Goal: Task Accomplishment & Management: Manage account settings

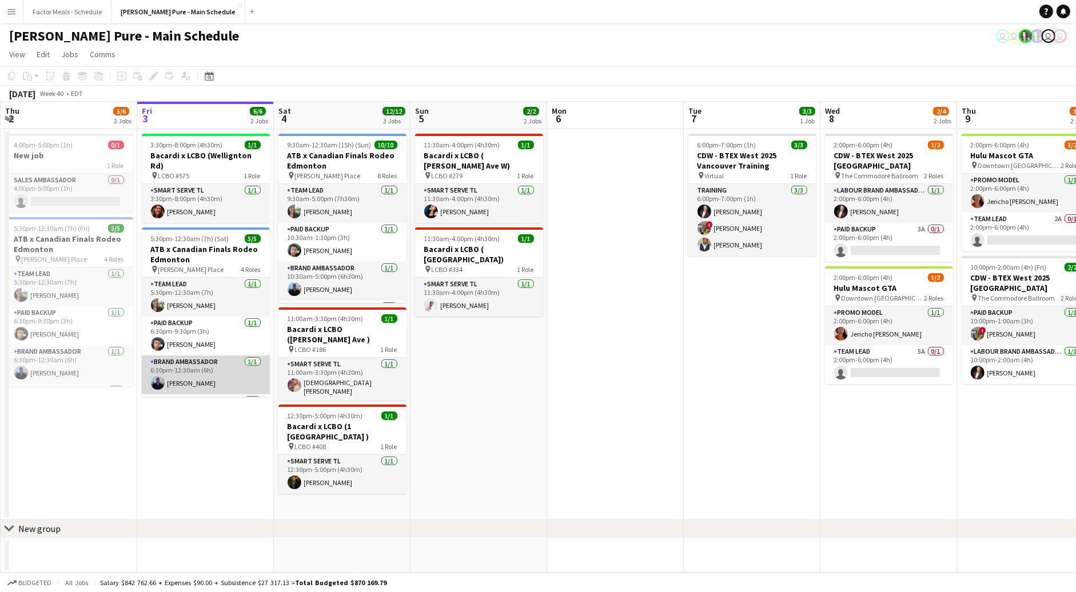
scroll to position [8, 0]
click at [13, 11] on app-icon "Menu" at bounding box center [11, 11] width 9 height 9
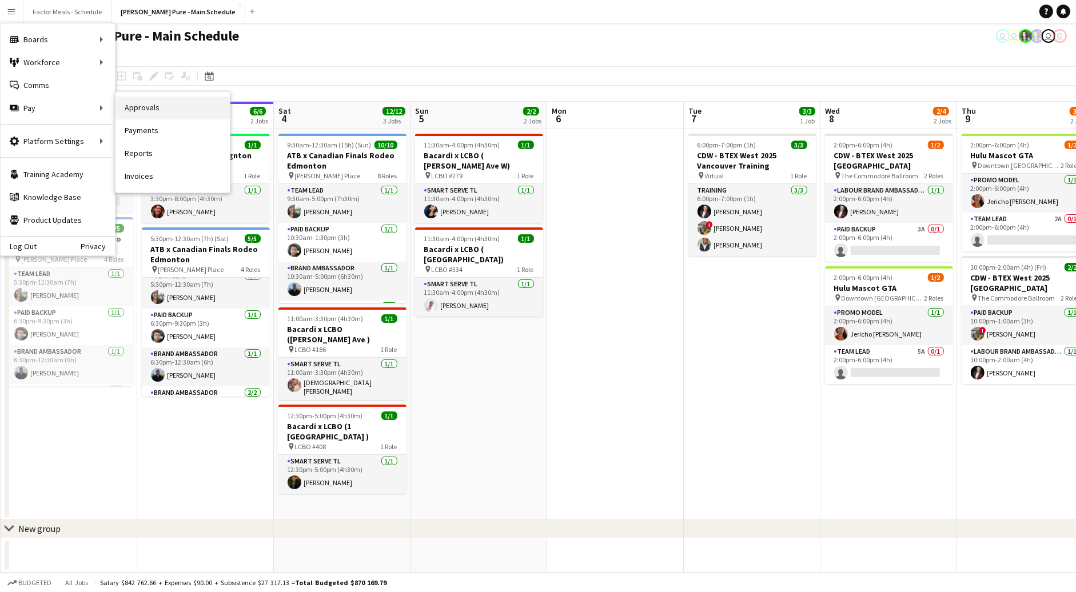
click at [134, 105] on link "Approvals" at bounding box center [173, 108] width 114 height 23
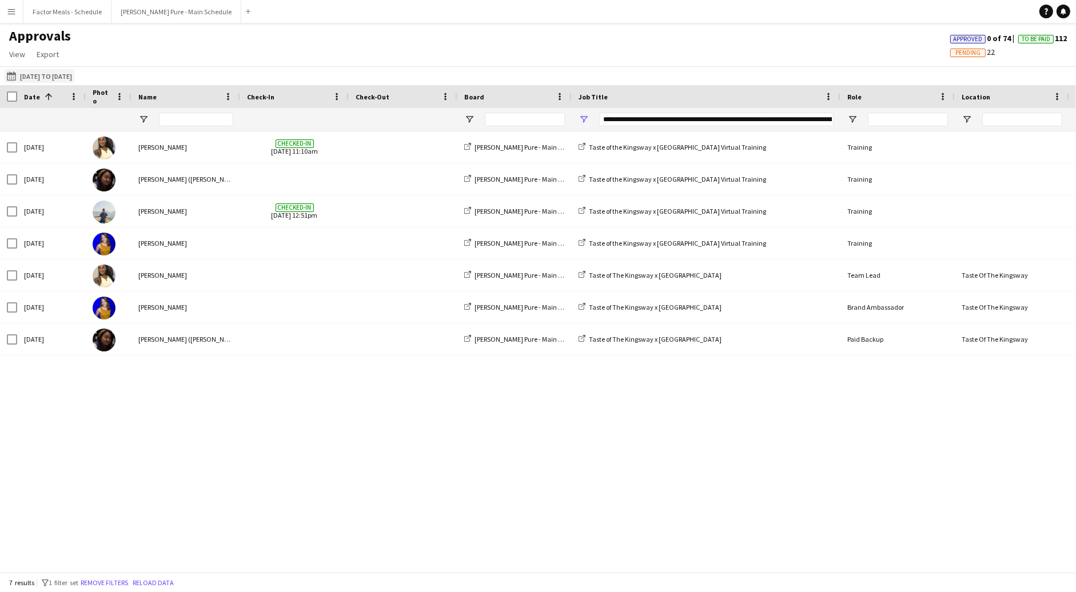
click at [60, 75] on button "[DATE] to [DATE] [DATE] to [DATE]" at bounding box center [40, 76] width 70 height 14
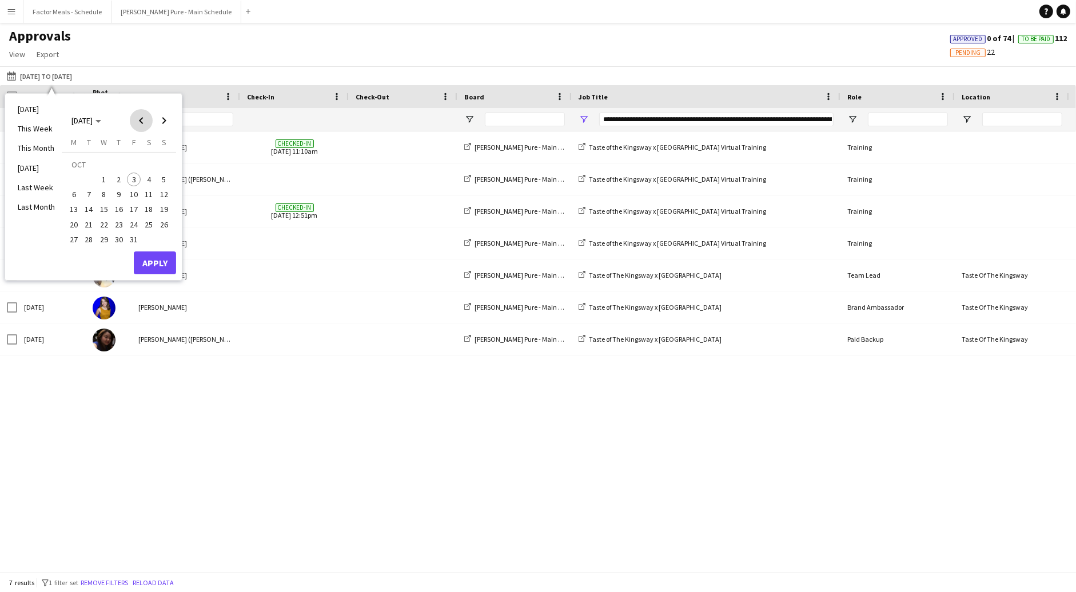
click at [135, 120] on span "Previous month" at bounding box center [141, 120] width 23 height 23
click at [138, 120] on span "Previous month" at bounding box center [141, 120] width 23 height 23
click at [164, 230] on span "31" at bounding box center [164, 228] width 14 height 14
click at [164, 118] on span "Next month" at bounding box center [164, 120] width 23 height 23
click at [89, 240] on span "30" at bounding box center [89, 240] width 14 height 14
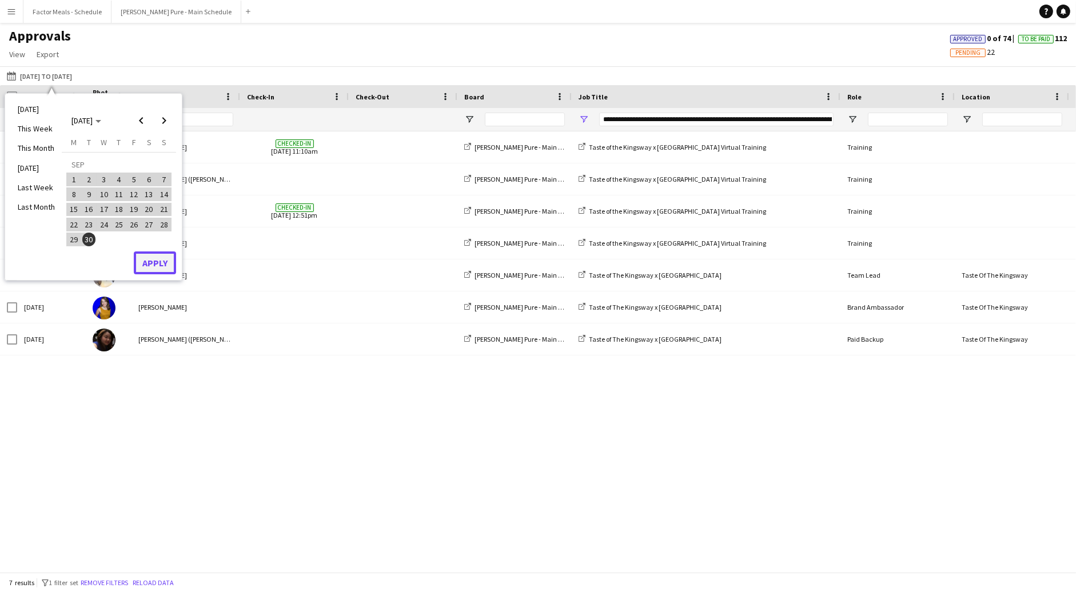
click at [169, 262] on button "Apply" at bounding box center [155, 263] width 42 height 23
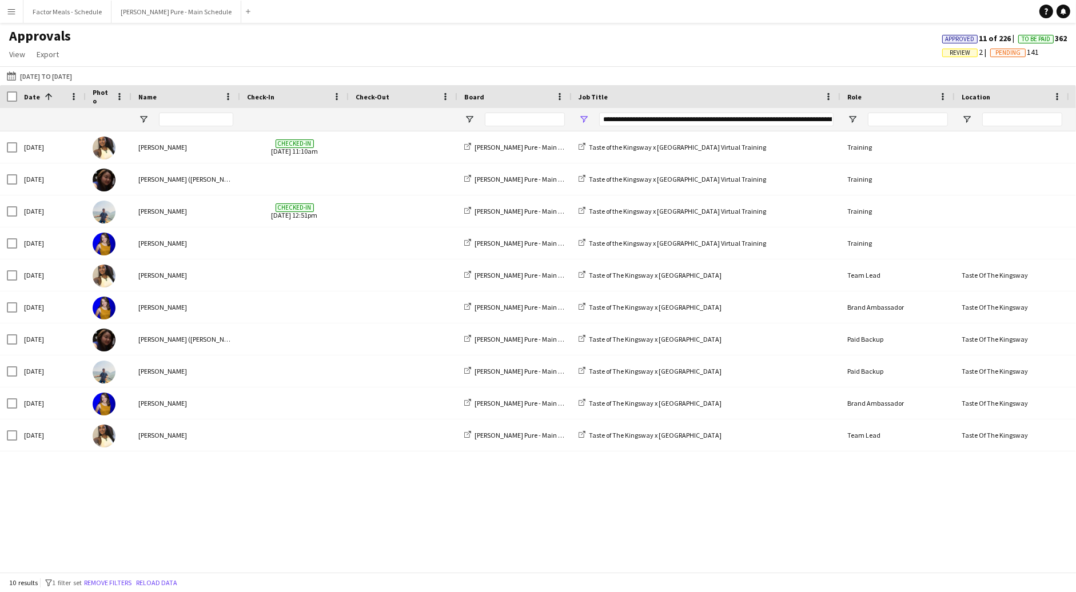
click at [612, 127] on div "**********" at bounding box center [716, 119] width 234 height 23
click at [612, 116] on div "**********" at bounding box center [716, 120] width 234 height 14
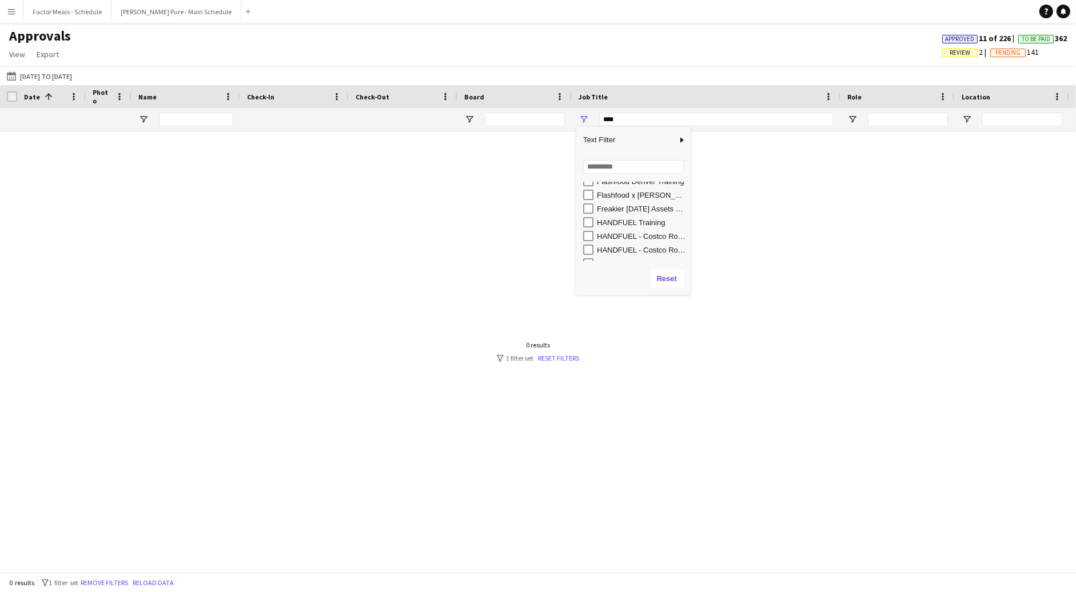
scroll to position [821, 0]
click at [615, 218] on div "HANDFUEL Training" at bounding box center [642, 220] width 90 height 9
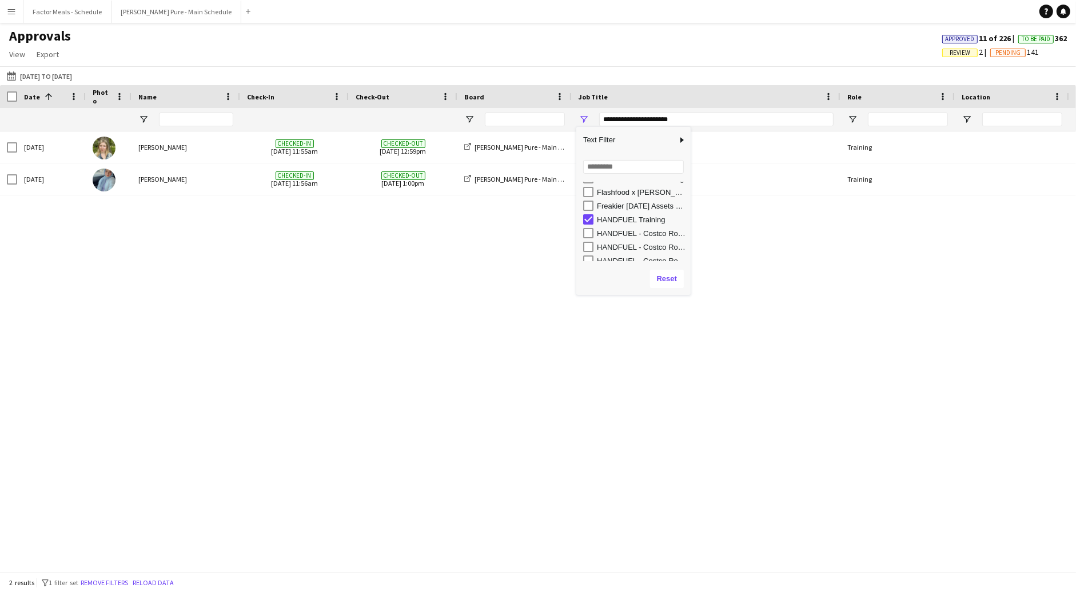
click at [615, 232] on div "HANDFUEL - Costco Roadshow [PERSON_NAME], [GEOGRAPHIC_DATA]" at bounding box center [642, 233] width 90 height 9
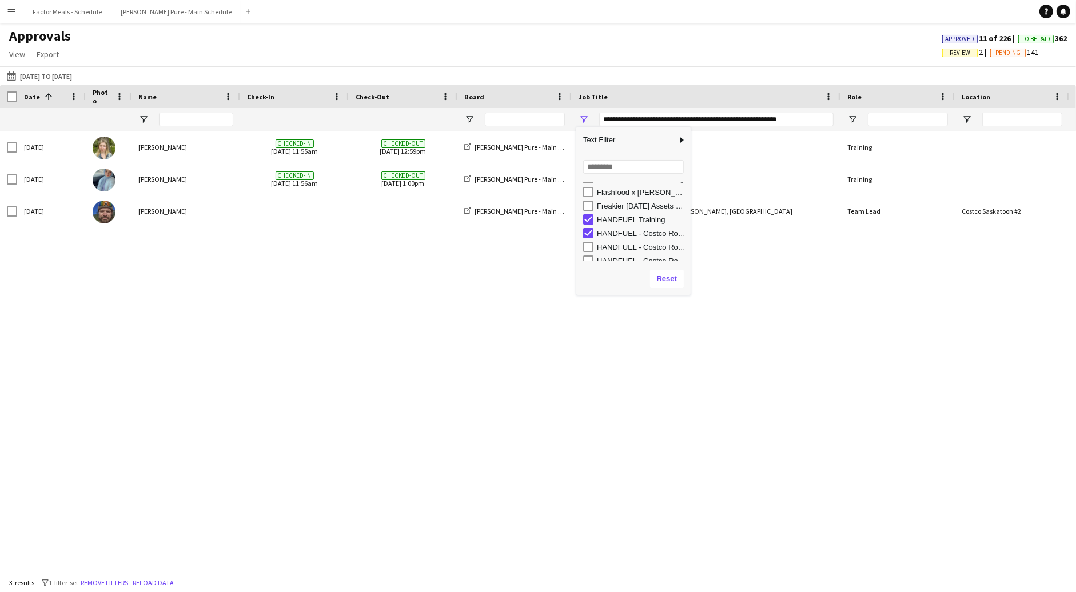
click at [615, 243] on div "HANDFUEL - Costco Roadshow [GEOGRAPHIC_DATA] , [GEOGRAPHIC_DATA]" at bounding box center [642, 247] width 90 height 9
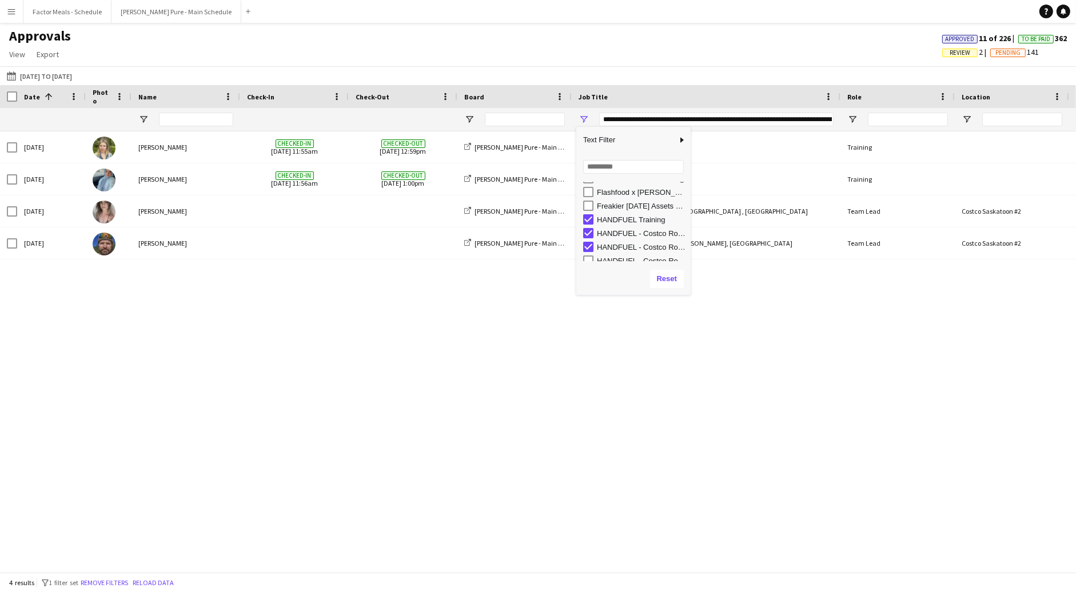
click at [615, 255] on div "HANDFUEL - Costco Roadshow [GEOGRAPHIC_DATA], [GEOGRAPHIC_DATA]" at bounding box center [636, 261] width 107 height 14
click at [611, 208] on div "HANDFUEL - Costco Roadshow [GEOGRAPHIC_DATA], [GEOGRAPHIC_DATA]" at bounding box center [642, 210] width 90 height 9
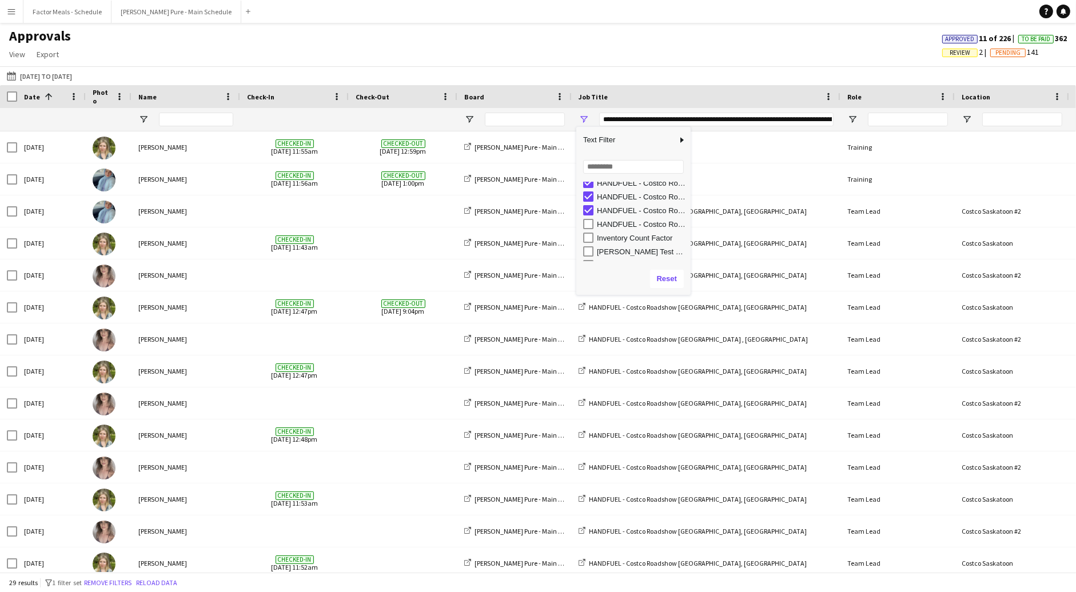
click at [611, 226] on div "HANDFUEL - Costco Roadshow [GEOGRAPHIC_DATA], SK training" at bounding box center [642, 224] width 90 height 9
type input "**********"
click at [763, 78] on div "[DATE] to [DATE] [DATE] to [DATE] [DATE] This Week This Month [DATE] Last Week …" at bounding box center [538, 75] width 1076 height 19
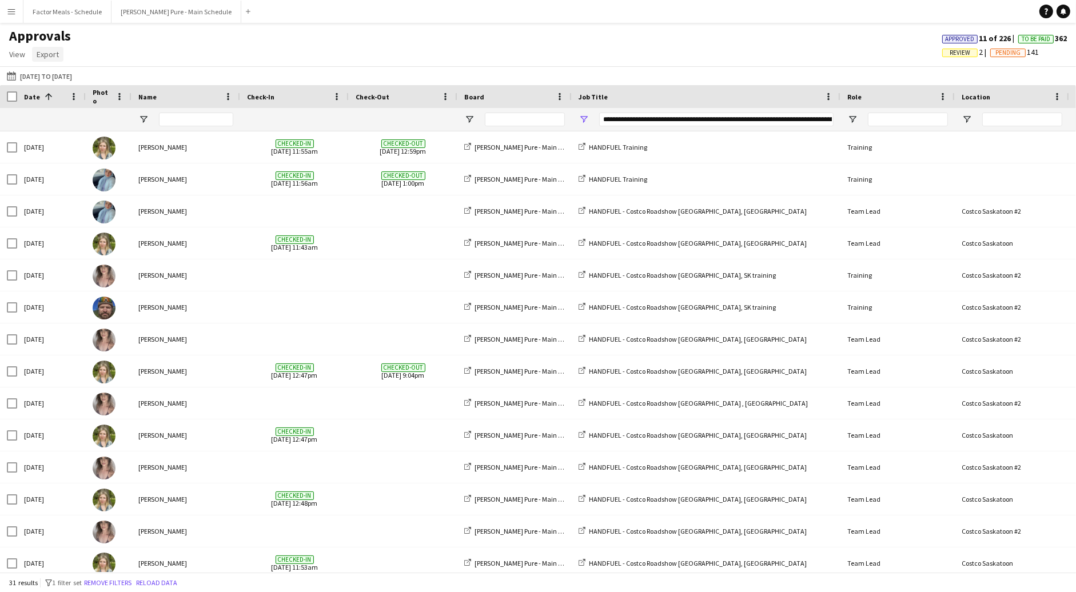
click at [45, 57] on span "Export" at bounding box center [48, 54] width 22 height 10
click at [54, 75] on span "Export as XLSX" at bounding box center [67, 79] width 50 height 10
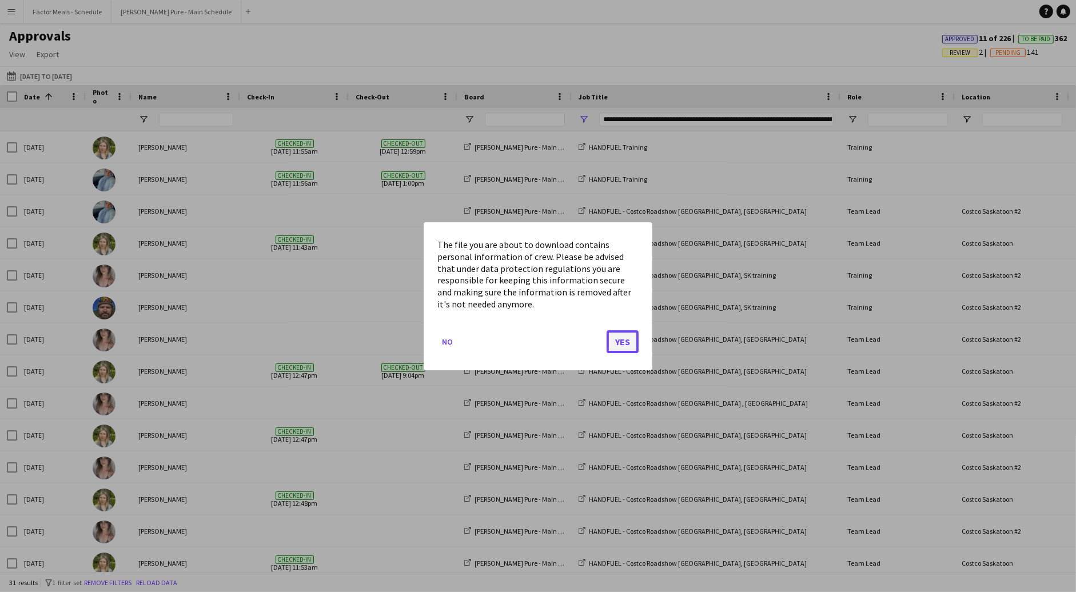
click at [627, 345] on button "Yes" at bounding box center [623, 341] width 32 height 23
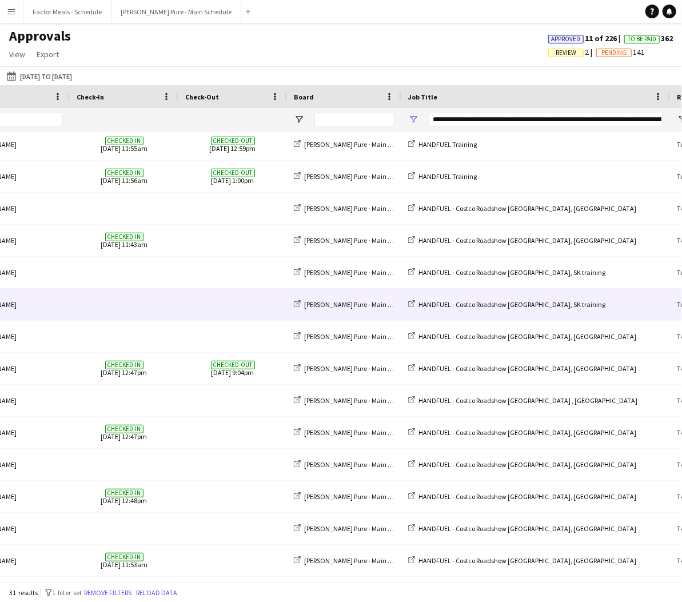
scroll to position [0, 0]
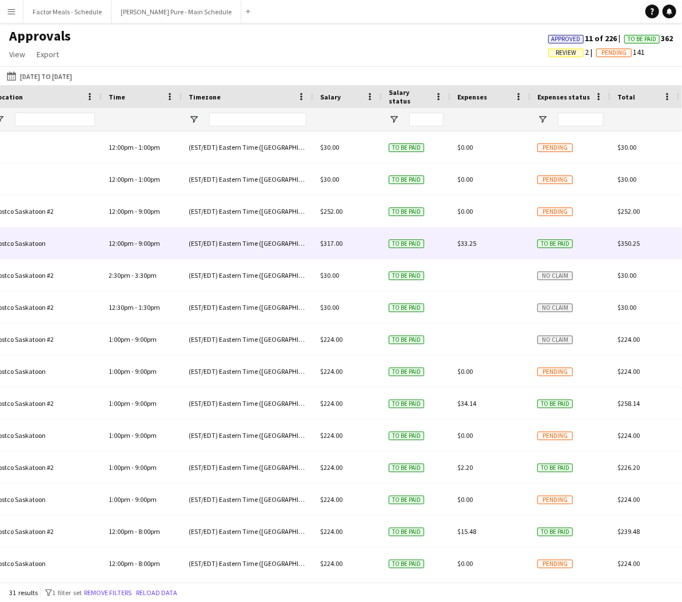
click at [468, 240] on span "$33.25" at bounding box center [466, 243] width 19 height 9
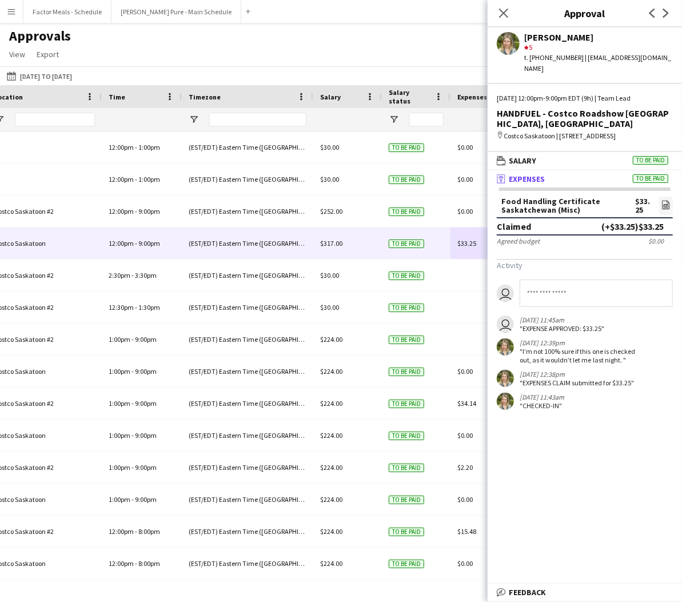
drag, startPoint x: 586, startPoint y: 211, endPoint x: 496, endPoint y: 200, distance: 91.1
click at [496, 200] on form "Food Handling Certificate Saskatchewan (Misc) $33.25 file-image Claimed (+$33.2…" at bounding box center [585, 221] width 194 height 49
copy div "Food Handling Certificate Saskatchewan (Misc)"
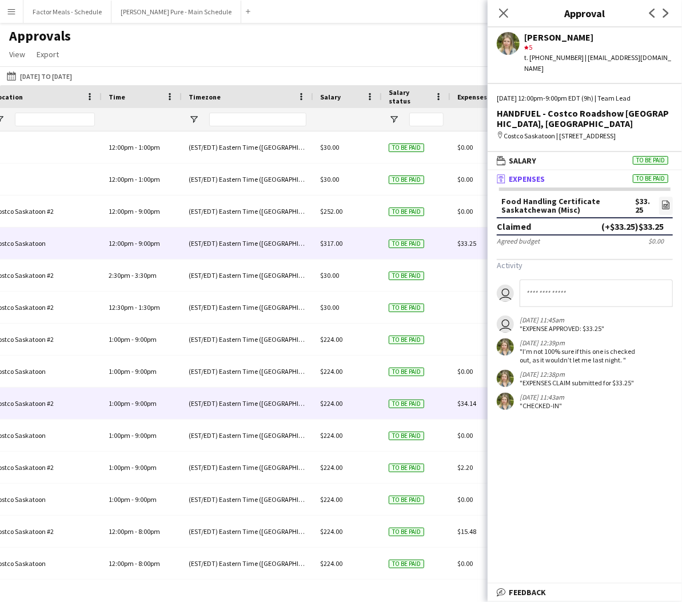
click at [457, 400] on span "$34.14" at bounding box center [466, 403] width 19 height 9
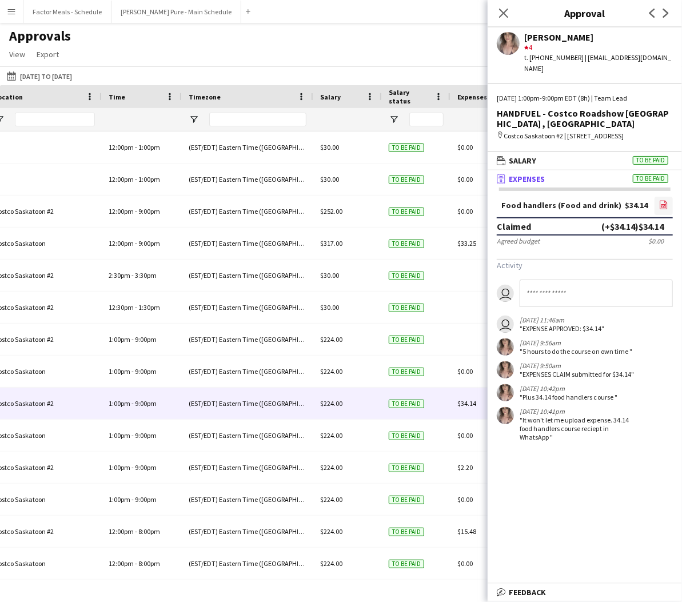
click at [666, 205] on icon at bounding box center [664, 205] width 5 height 3
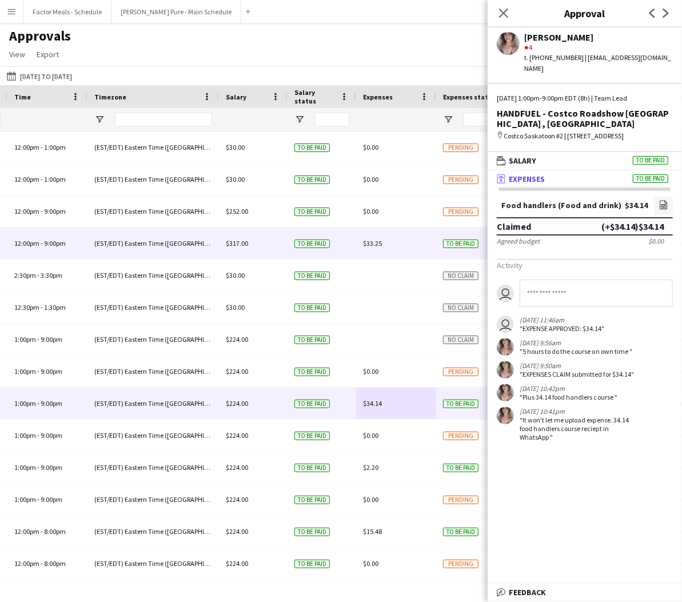
click at [371, 240] on span "$33.25" at bounding box center [372, 243] width 19 height 9
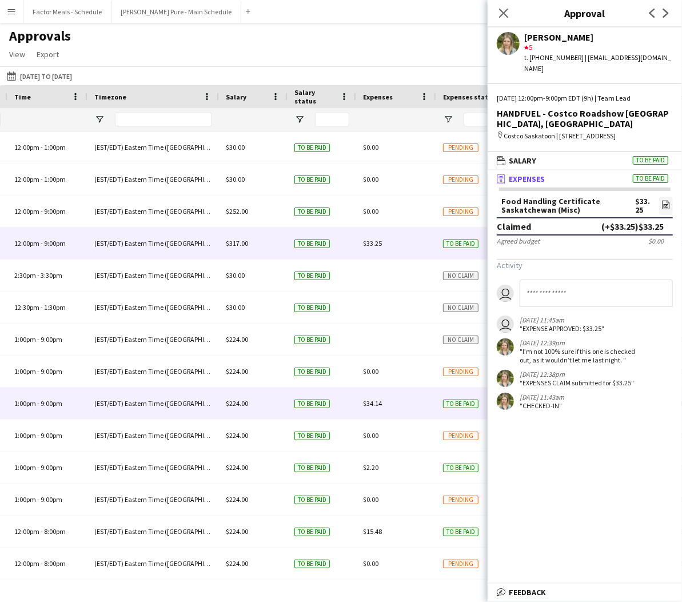
click at [385, 396] on div "$34.14" at bounding box center [396, 403] width 80 height 31
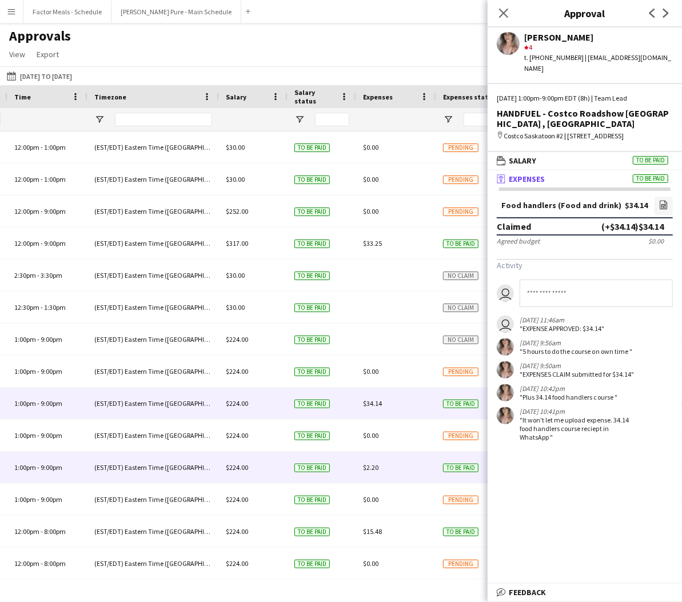
click at [371, 467] on span "$2.20" at bounding box center [370, 467] width 15 height 9
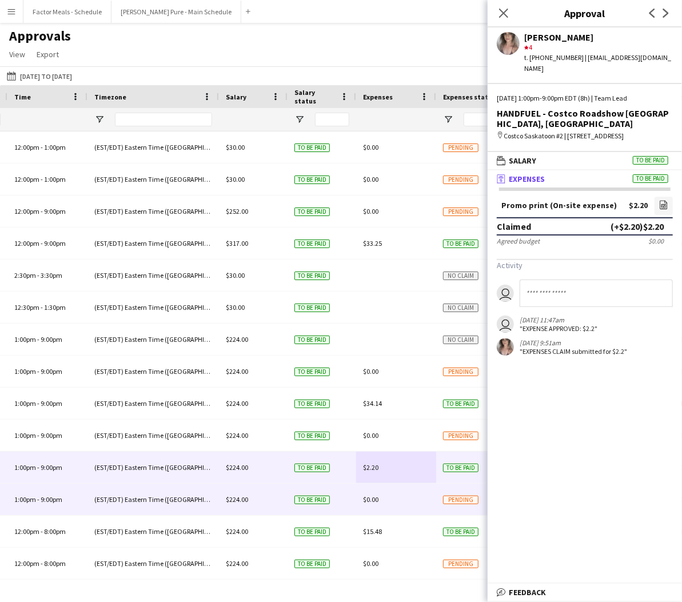
drag, startPoint x: 330, startPoint y: 517, endPoint x: 341, endPoint y: 524, distance: 12.8
click at [330, 517] on div "To be paid" at bounding box center [322, 531] width 69 height 31
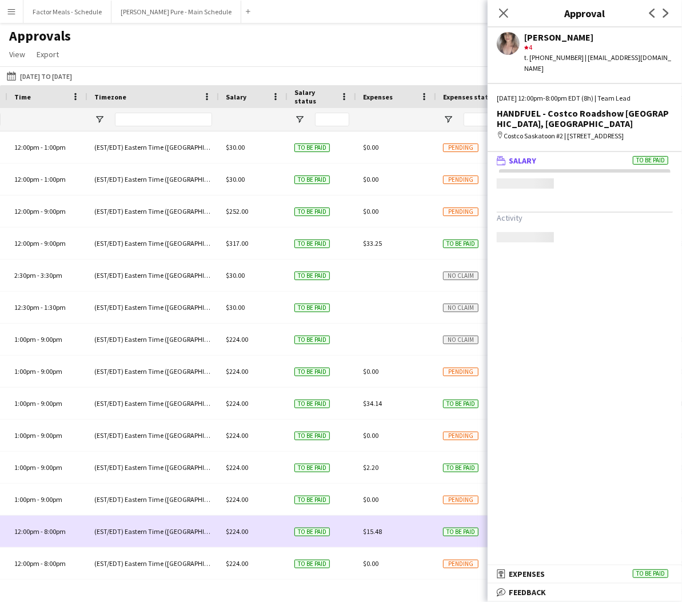
click at [341, 525] on div "To be paid" at bounding box center [322, 531] width 69 height 31
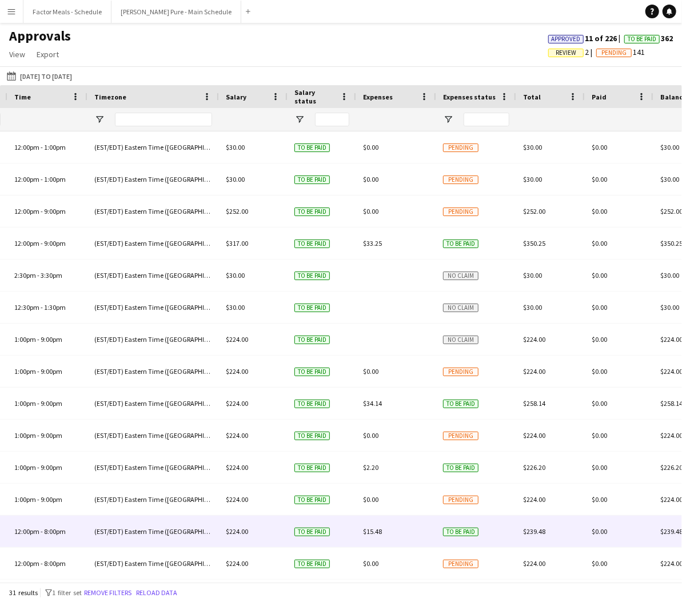
click at [369, 525] on div "$15.48" at bounding box center [396, 531] width 80 height 31
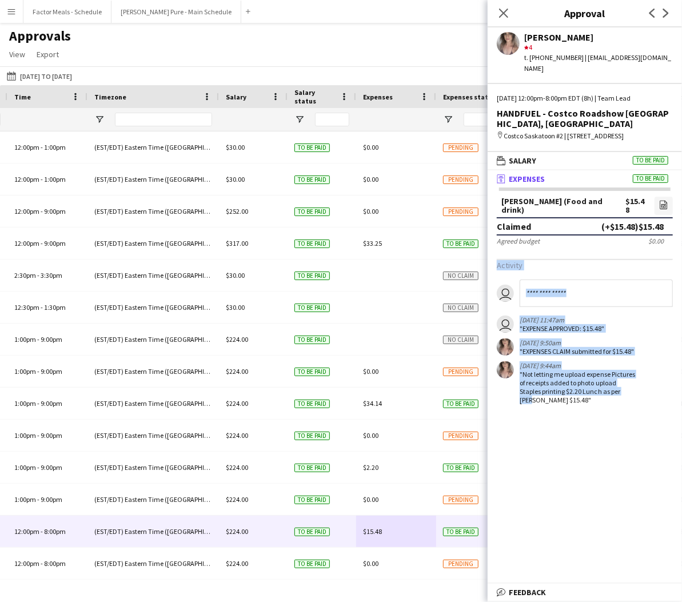
drag, startPoint x: 576, startPoint y: 414, endPoint x: 537, endPoint y: 408, distance: 38.8
click at [535, 407] on div "[PERSON_NAME] (Food and drink) $15.48 file-image Claimed (+$15.48) $15.48 Agree…" at bounding box center [585, 304] width 194 height 232
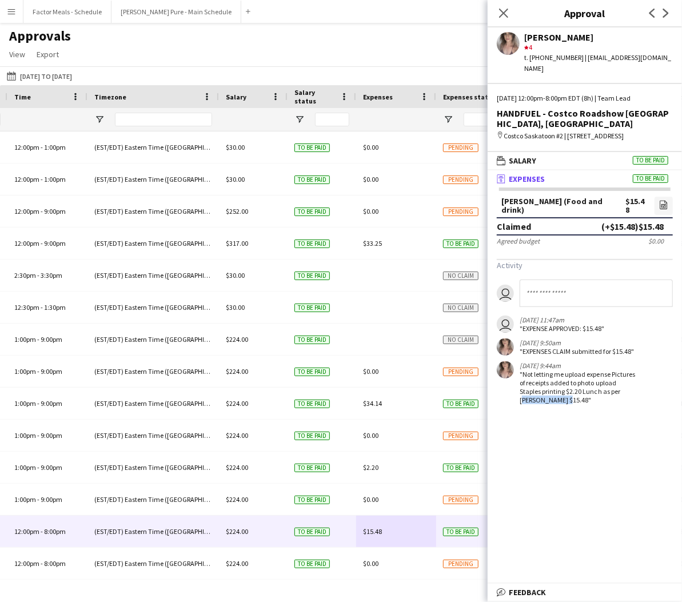
drag, startPoint x: 561, startPoint y: 401, endPoint x: 518, endPoint y: 401, distance: 42.9
click at [518, 401] on div "[DATE] 9:44am "Not letting me upload expense Pictures of receipts added to phot…" at bounding box center [567, 382] width 141 height 43
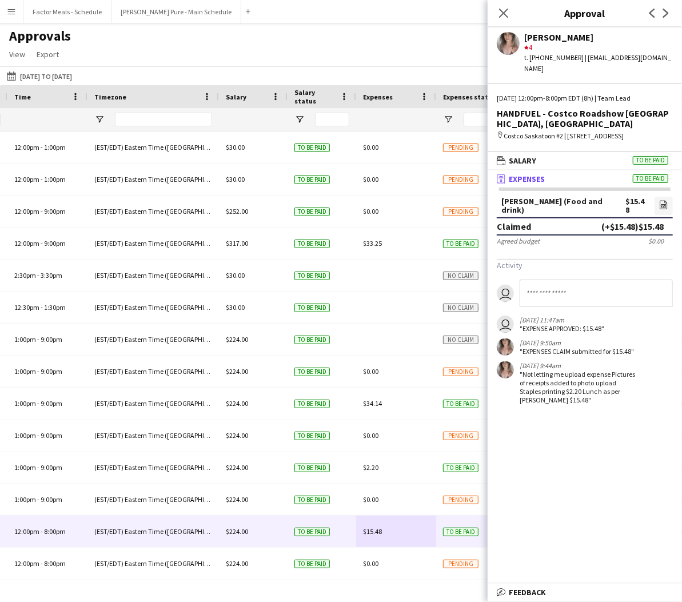
click at [582, 412] on div "[PERSON_NAME] (Food and drink) $15.48 file-image Claimed (+$15.48) $15.48 Agree…" at bounding box center [585, 304] width 194 height 232
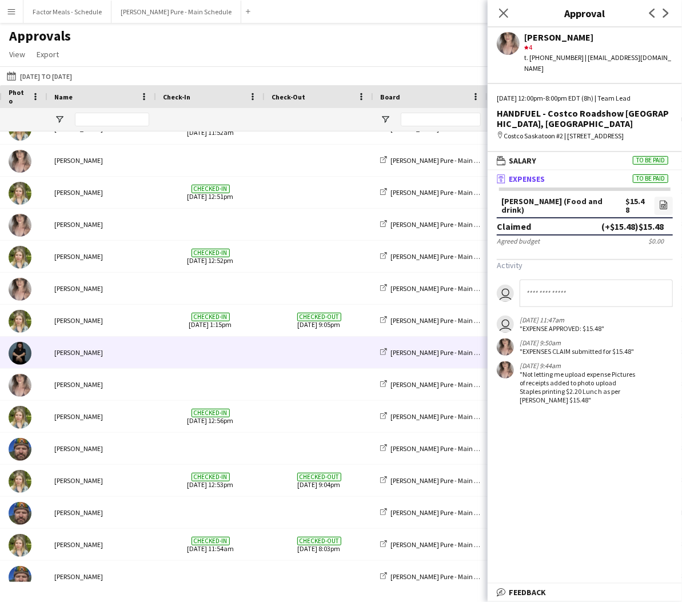
scroll to position [0, 172]
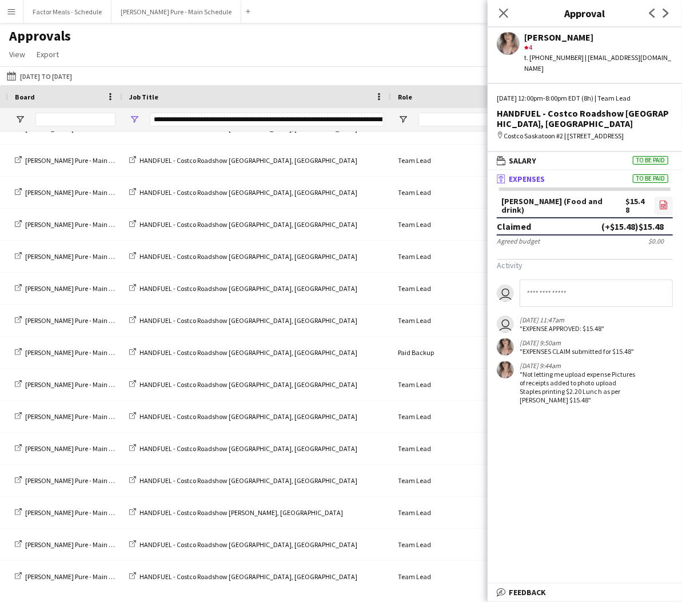
click at [656, 208] on link "file-image" at bounding box center [664, 206] width 18 height 18
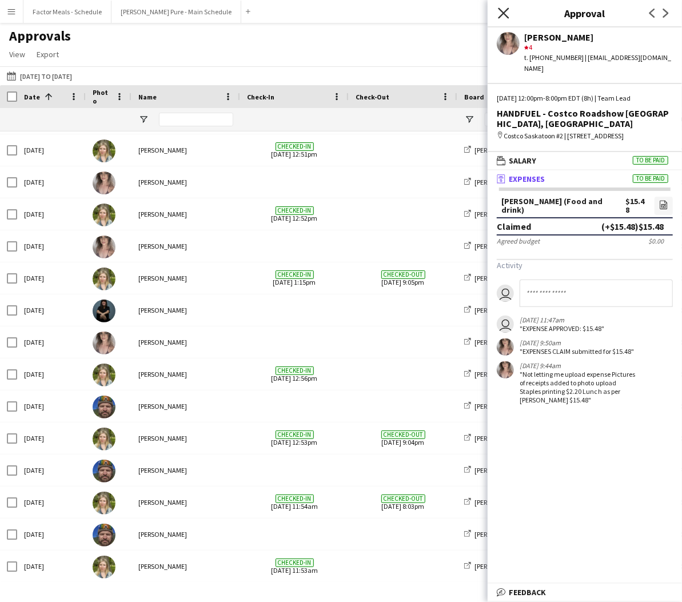
click at [507, 16] on icon at bounding box center [503, 12] width 11 height 11
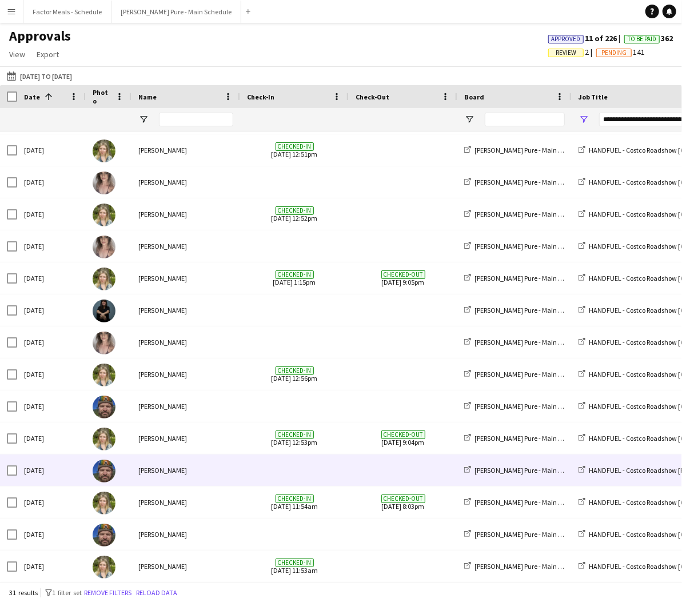
scroll to position [0, 397]
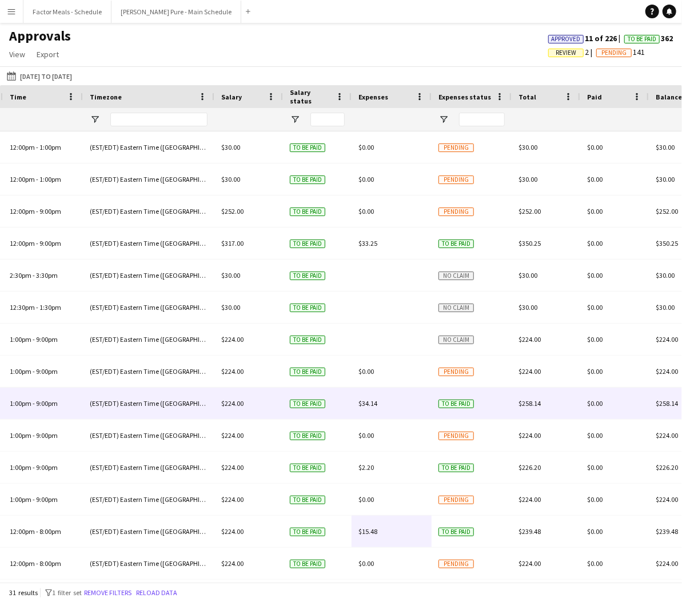
click at [361, 402] on span "$34.14" at bounding box center [368, 403] width 19 height 9
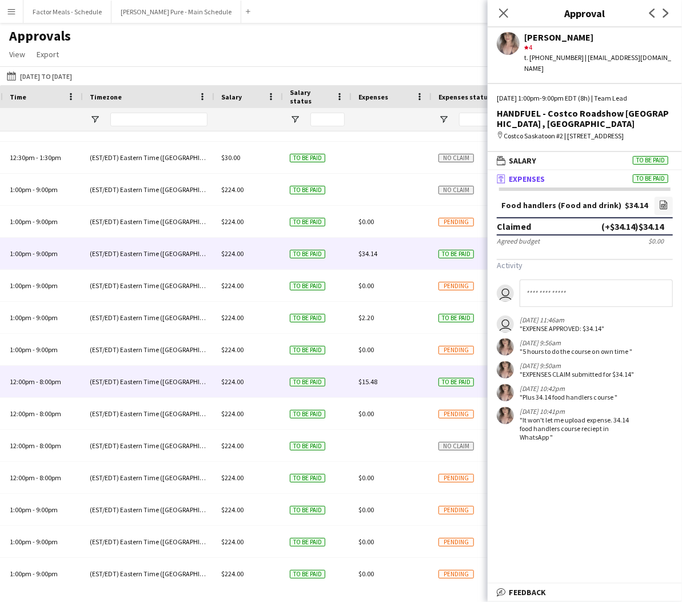
click at [371, 380] on span "$15.48" at bounding box center [368, 381] width 19 height 9
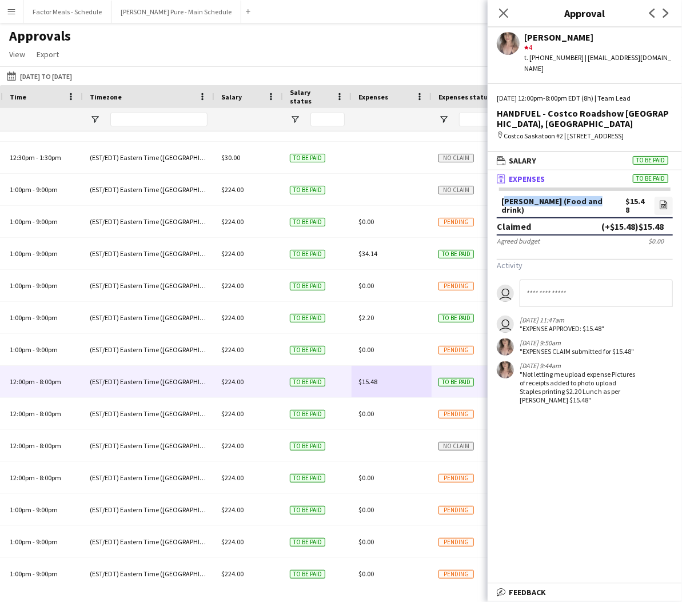
drag, startPoint x: 501, startPoint y: 205, endPoint x: 594, endPoint y: 205, distance: 92.6
click at [594, 205] on div "[PERSON_NAME] (Food and drink) $15.48 file-image" at bounding box center [585, 207] width 176 height 21
copy div "[PERSON_NAME] (Food and drink)"
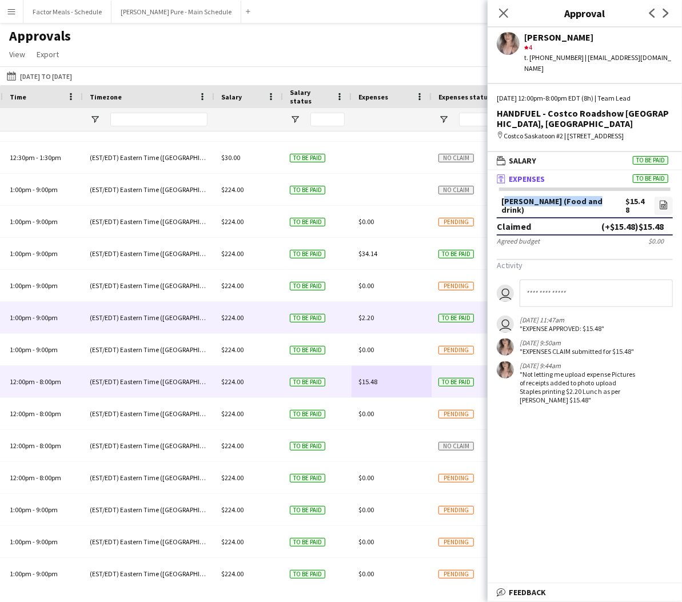
click at [363, 320] on span "$2.20" at bounding box center [366, 317] width 15 height 9
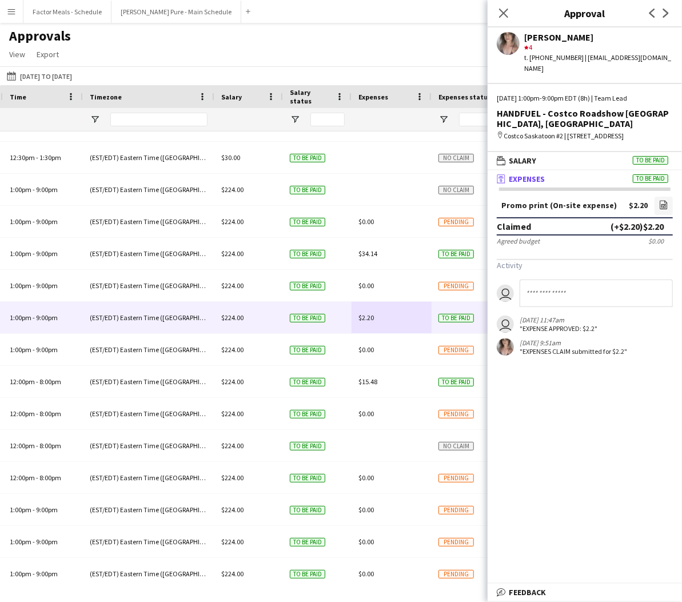
drag, startPoint x: 619, startPoint y: 201, endPoint x: 649, endPoint y: 204, distance: 30.4
click at [649, 204] on div "Promo print (On-site expense) $2.20 file-image" at bounding box center [585, 207] width 176 height 21
copy div "$2.20"
